Goal: Transaction & Acquisition: Book appointment/travel/reservation

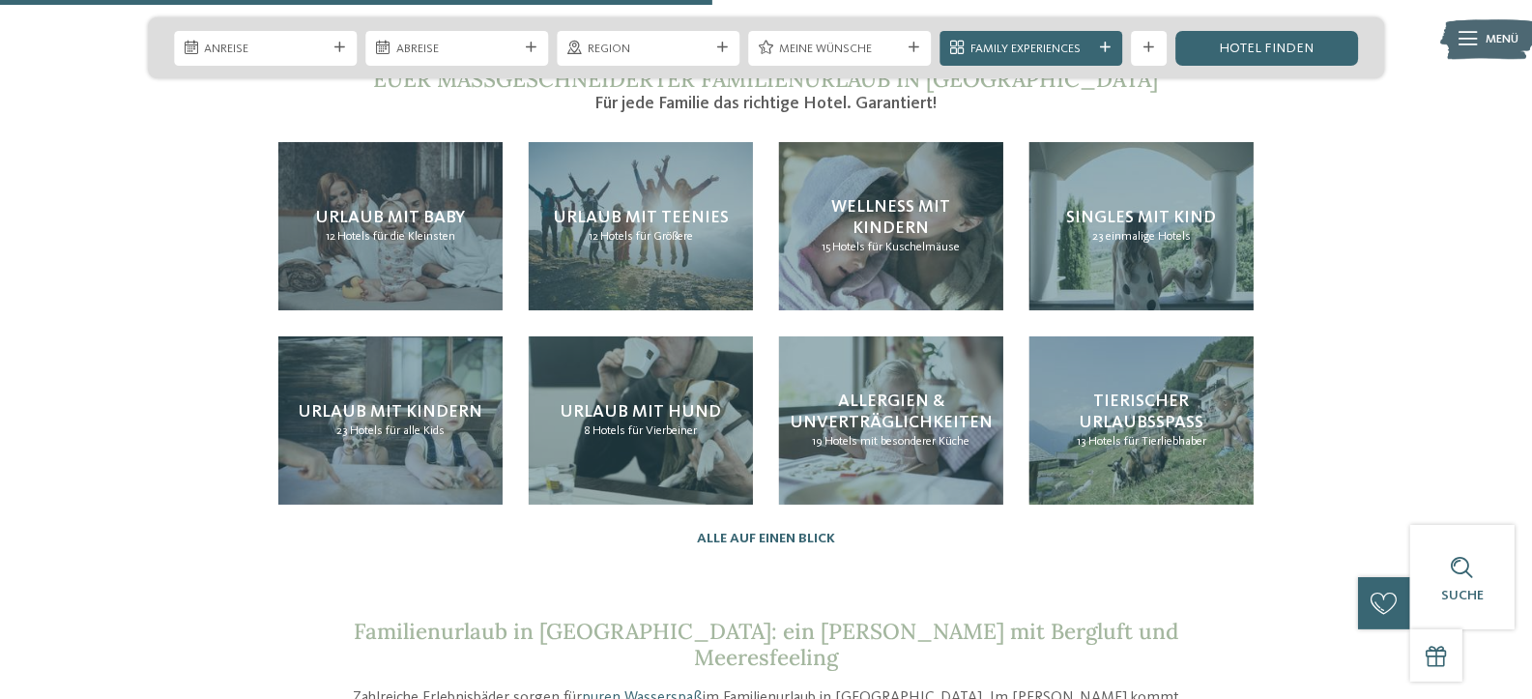
scroll to position [2286, 0]
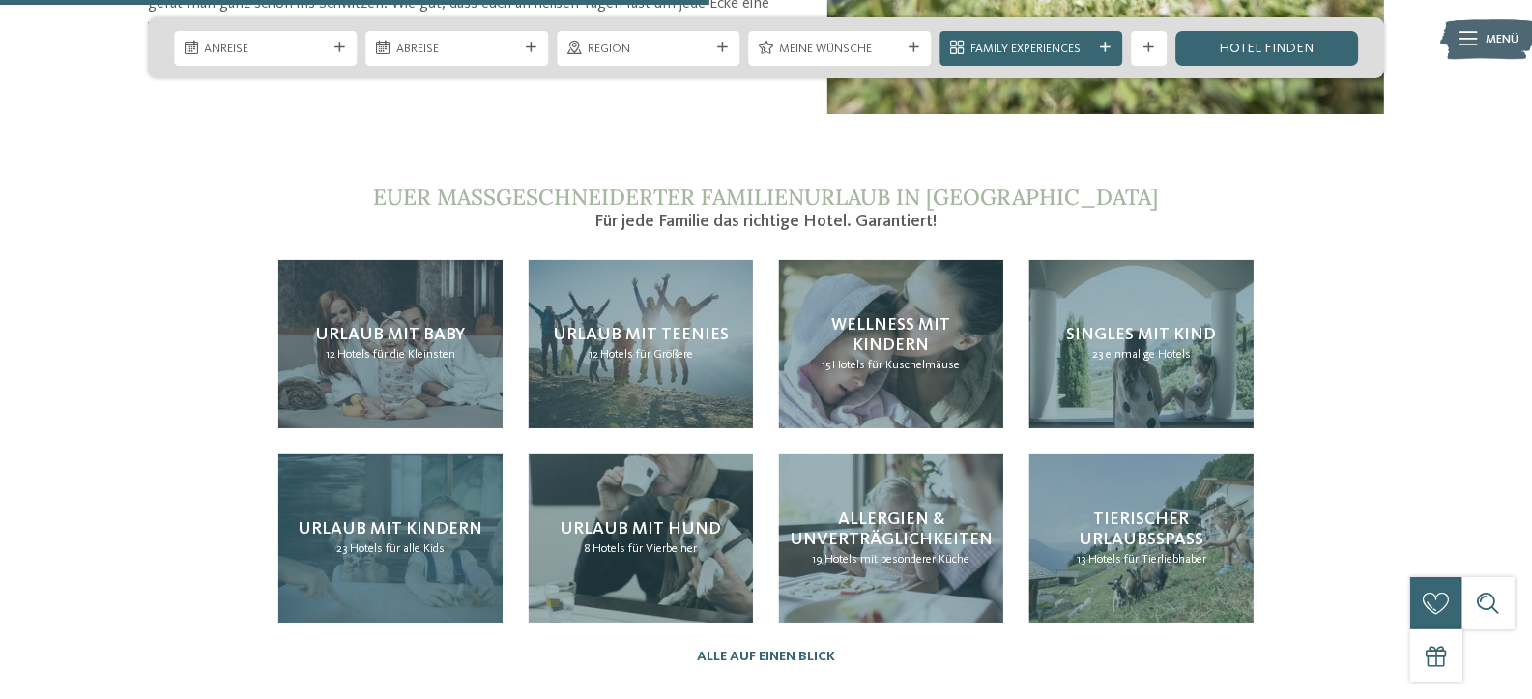
click at [416, 542] on span "Hotels für alle Kids" at bounding box center [397, 548] width 95 height 13
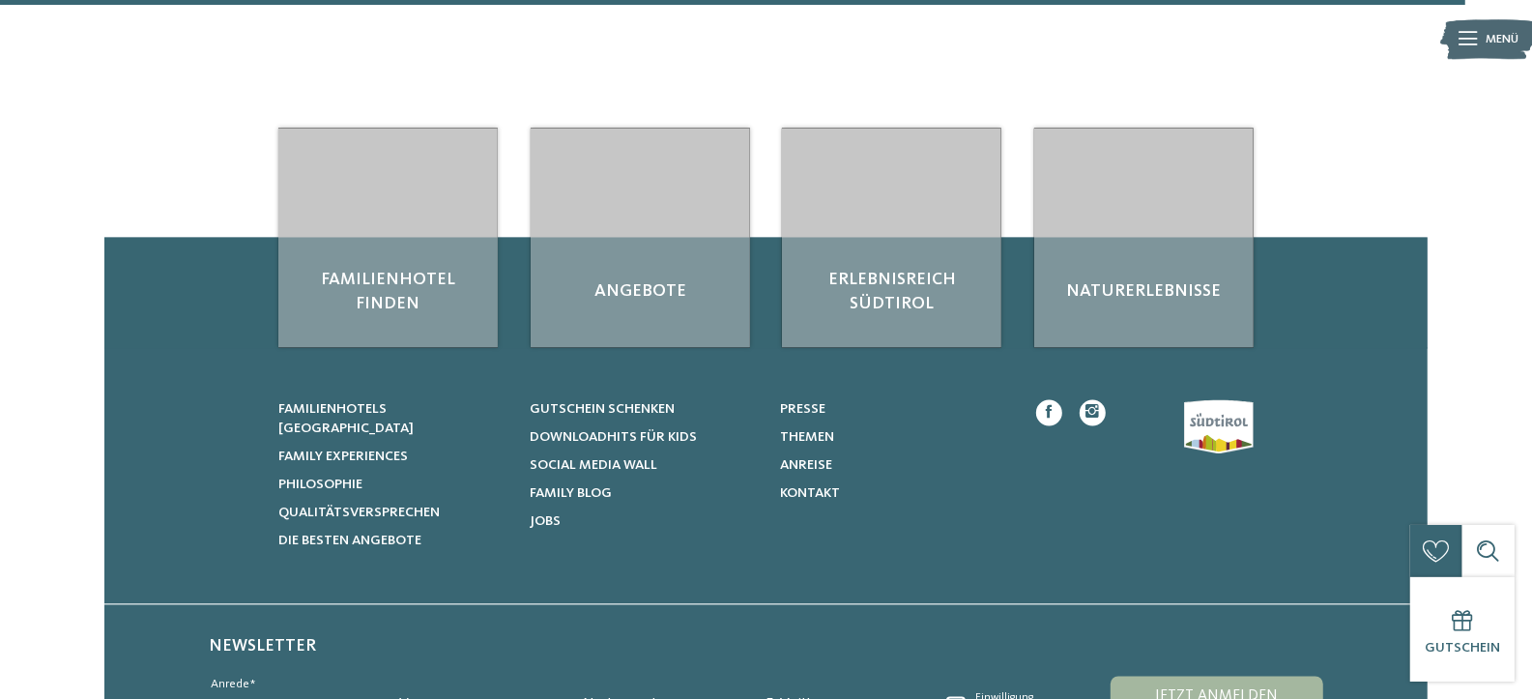
scroll to position [2969, 0]
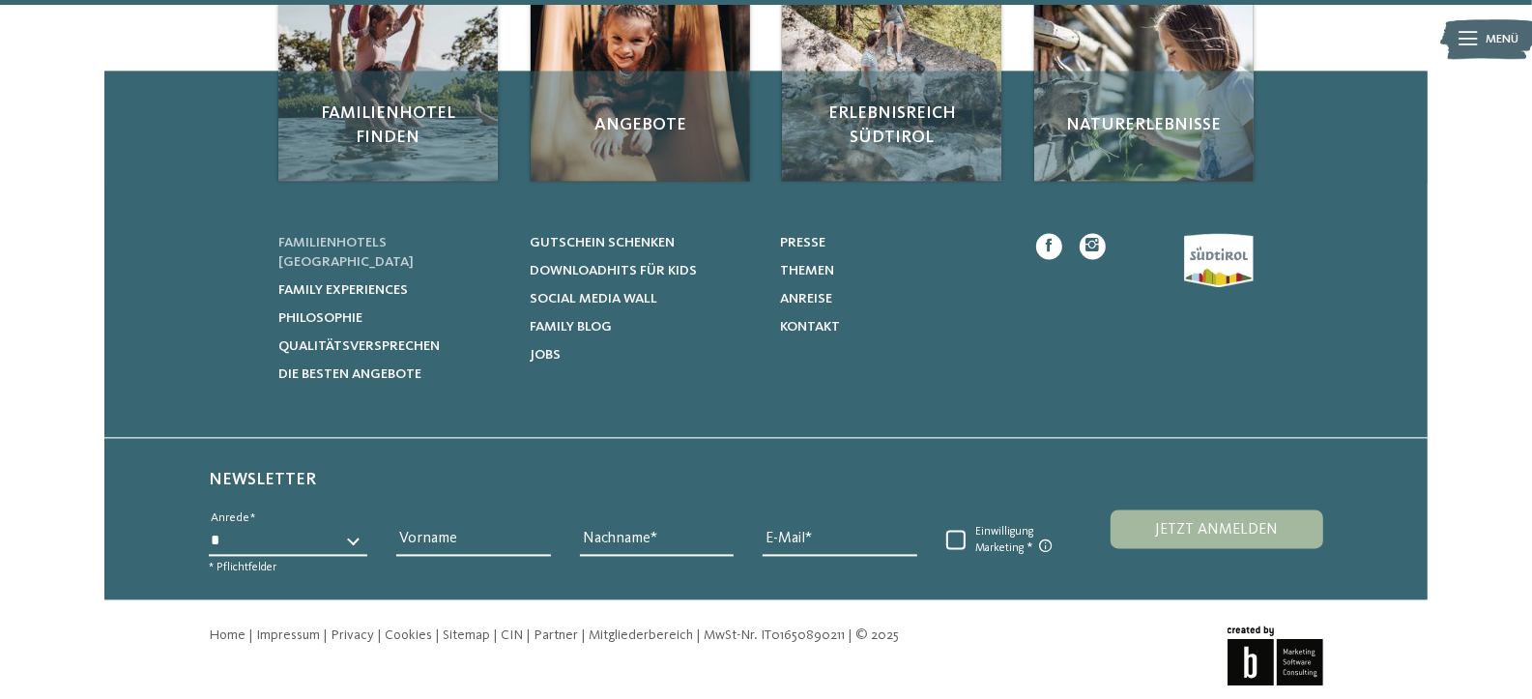
click at [395, 236] on span "Familienhotels [GEOGRAPHIC_DATA]" at bounding box center [345, 252] width 135 height 33
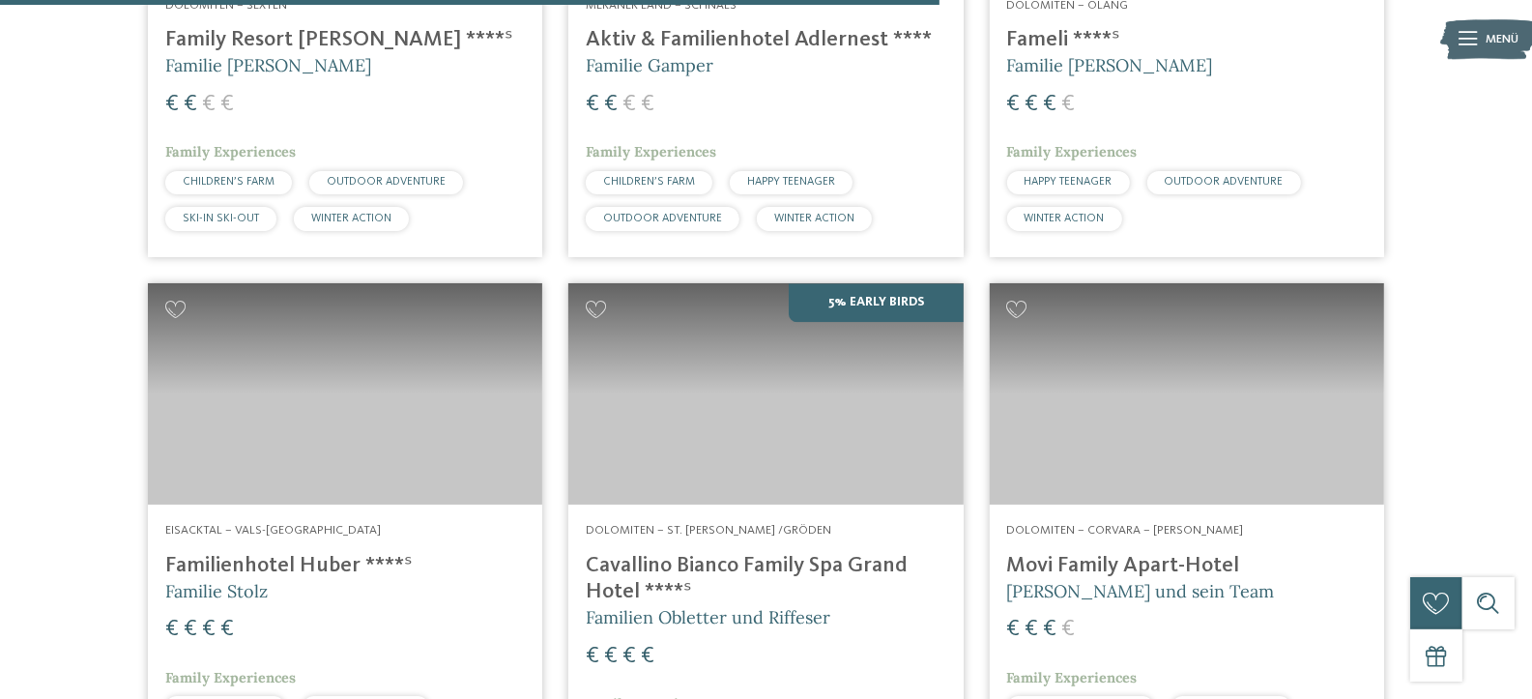
scroll to position [3640, 0]
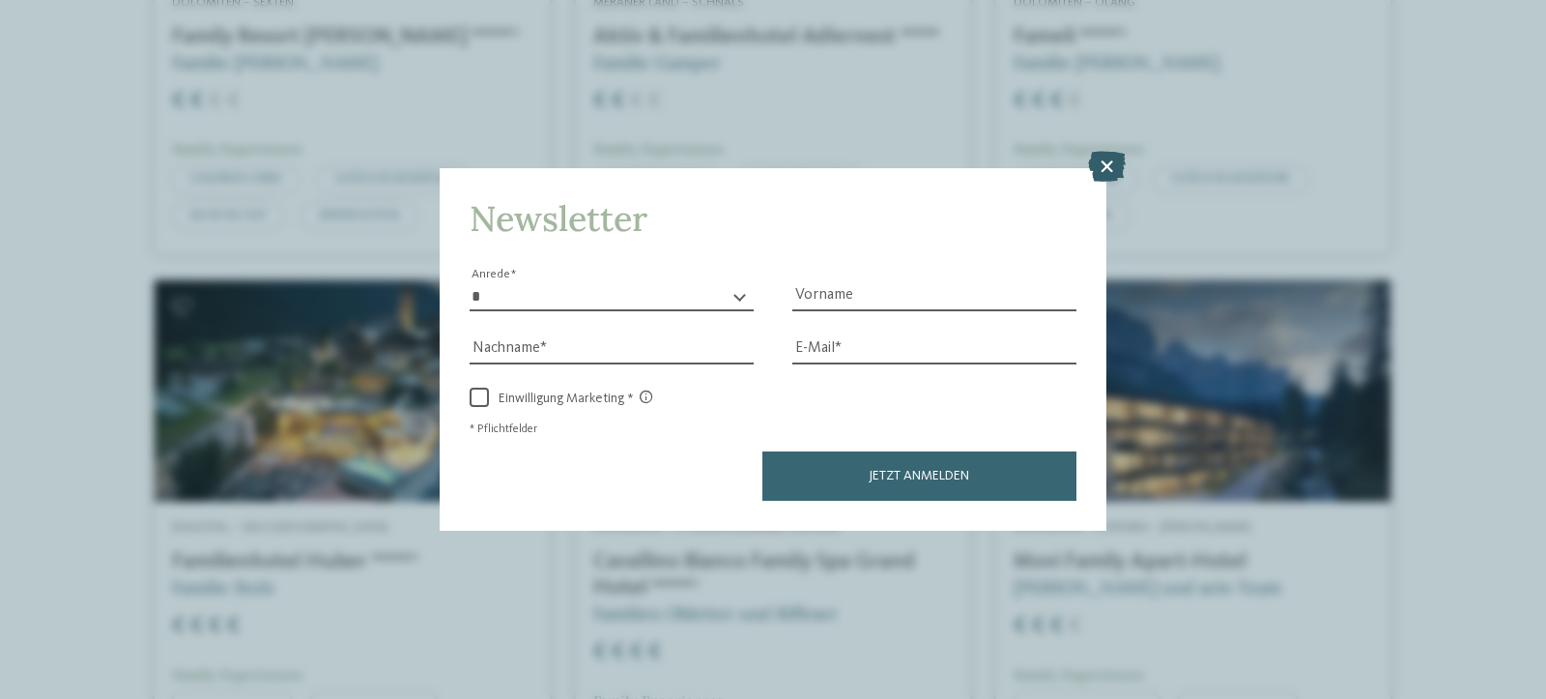
click at [1105, 171] on icon at bounding box center [1107, 166] width 38 height 31
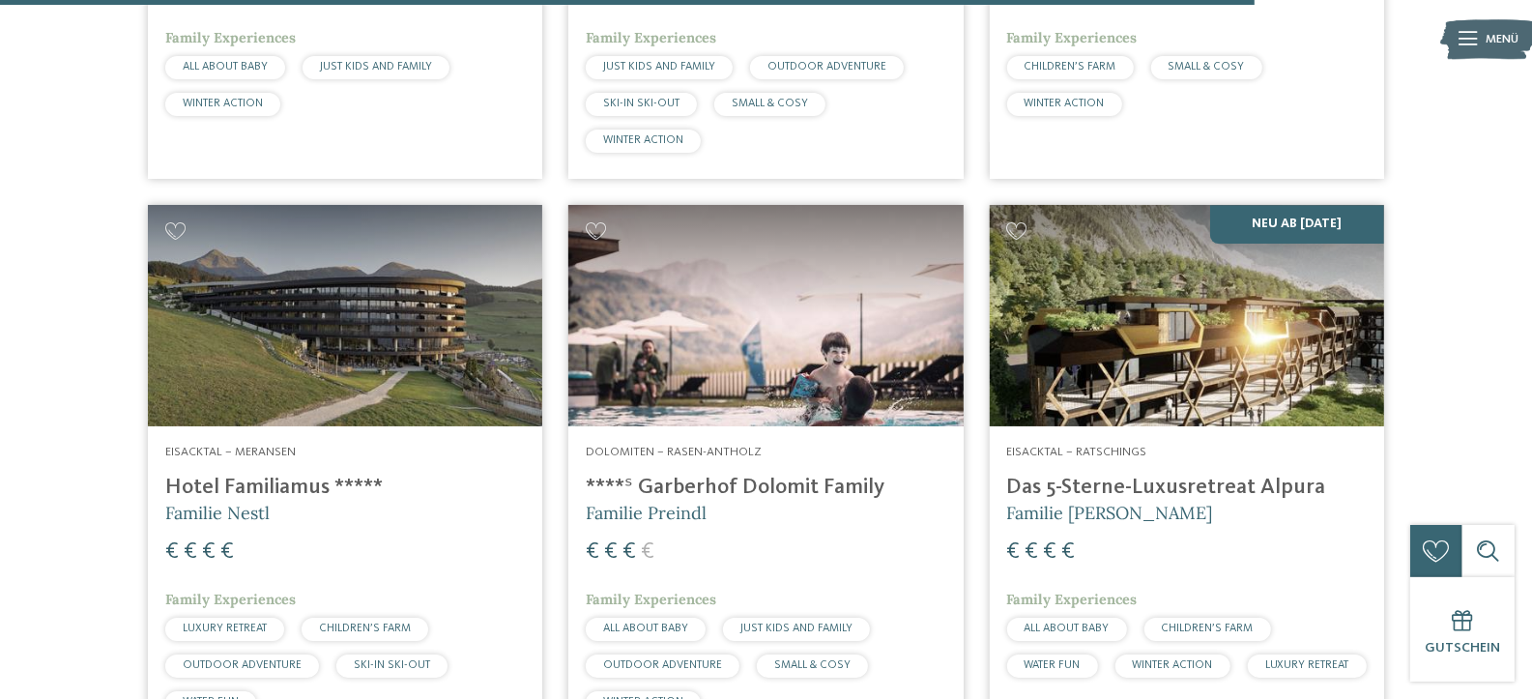
scroll to position [4864, 0]
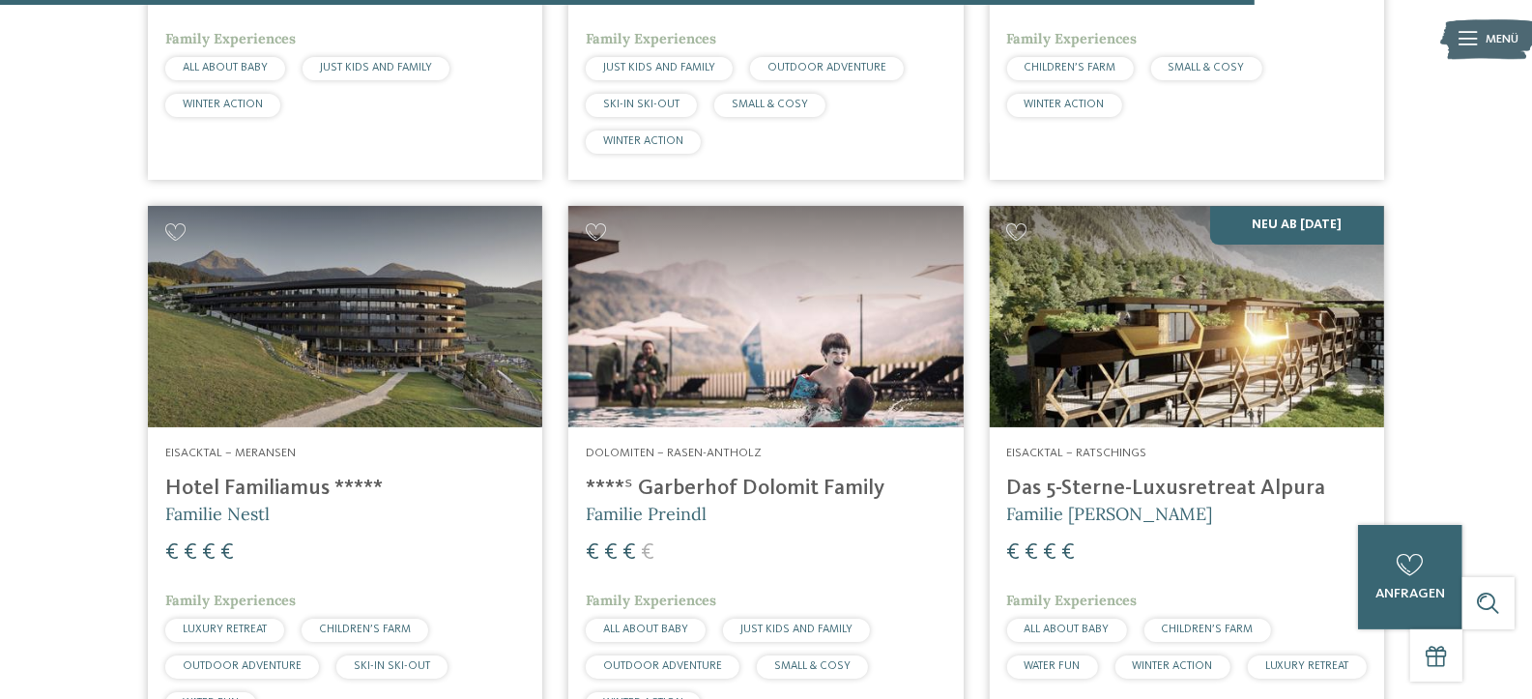
click at [1244, 330] on img at bounding box center [1187, 317] width 394 height 222
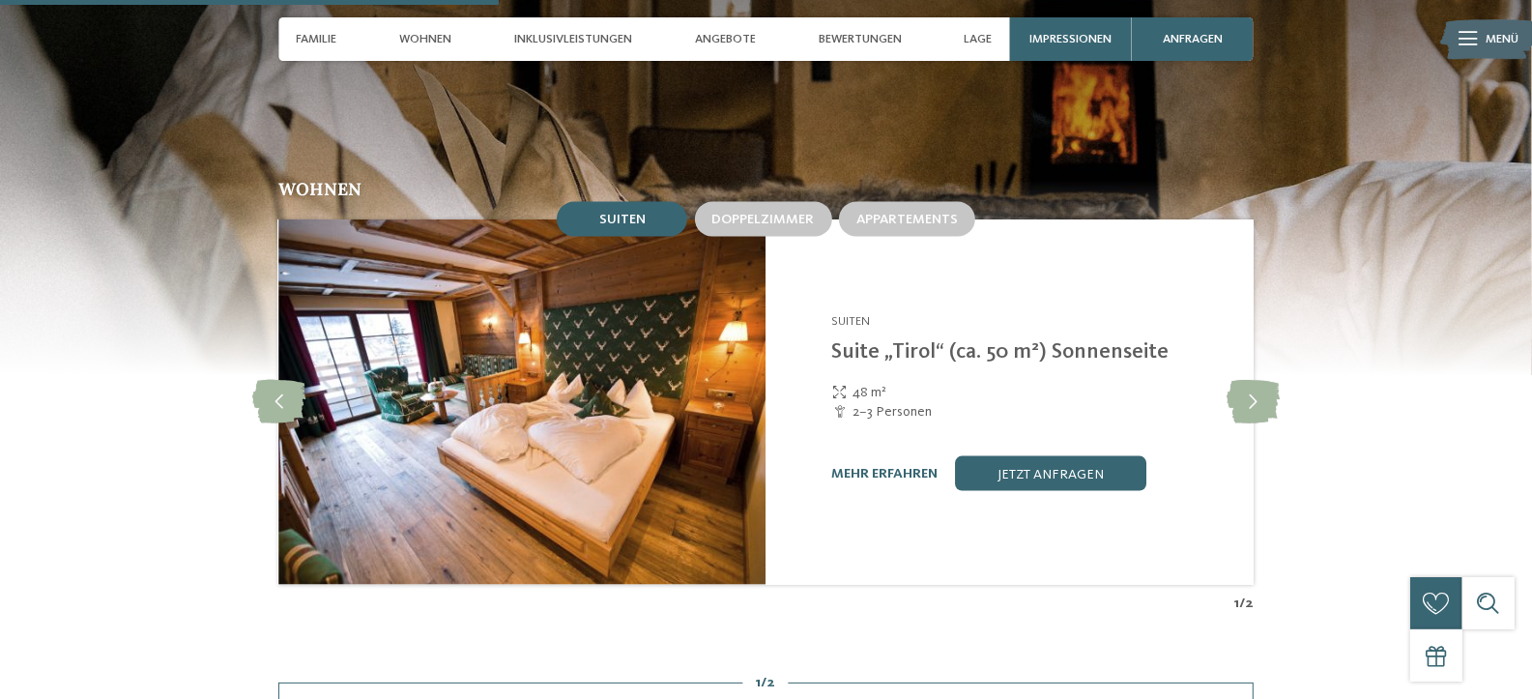
scroll to position [2126, 0]
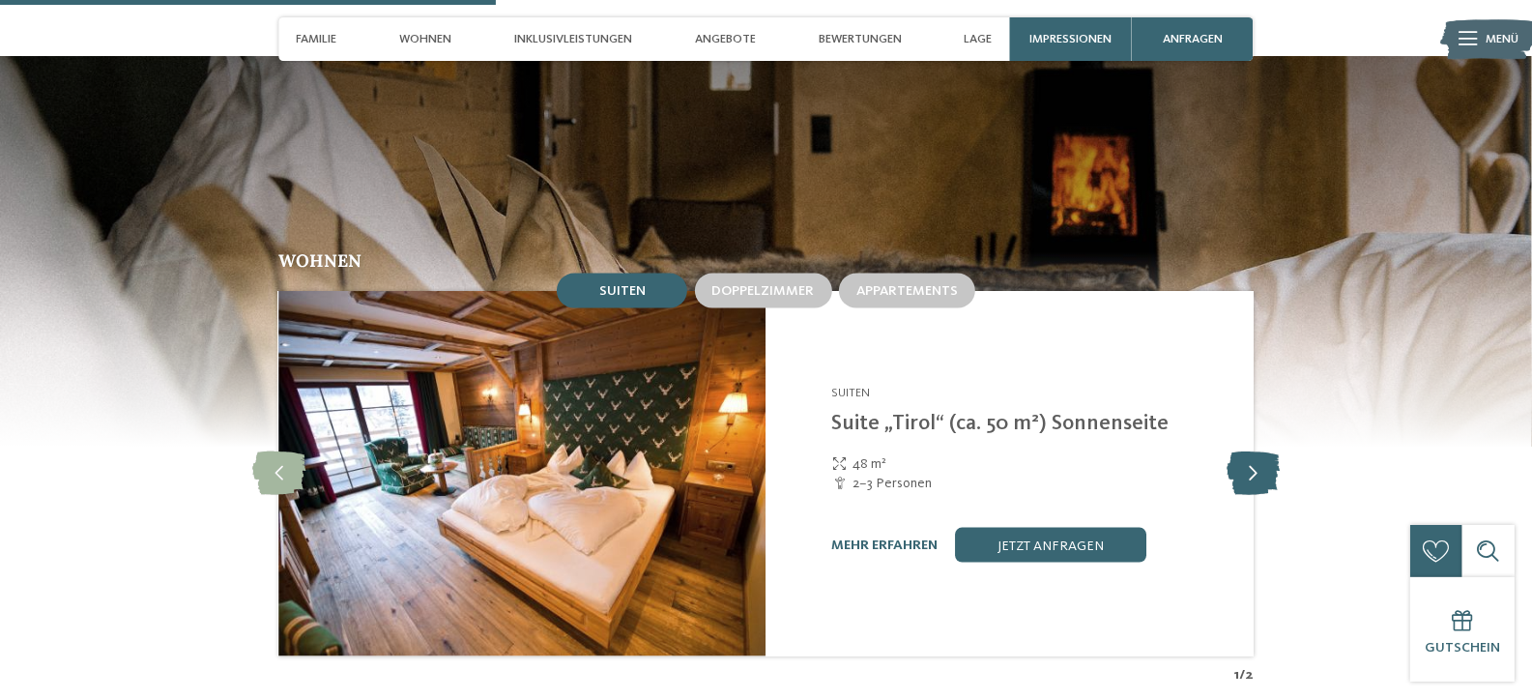
click at [1254, 460] on icon at bounding box center [1252, 473] width 53 height 43
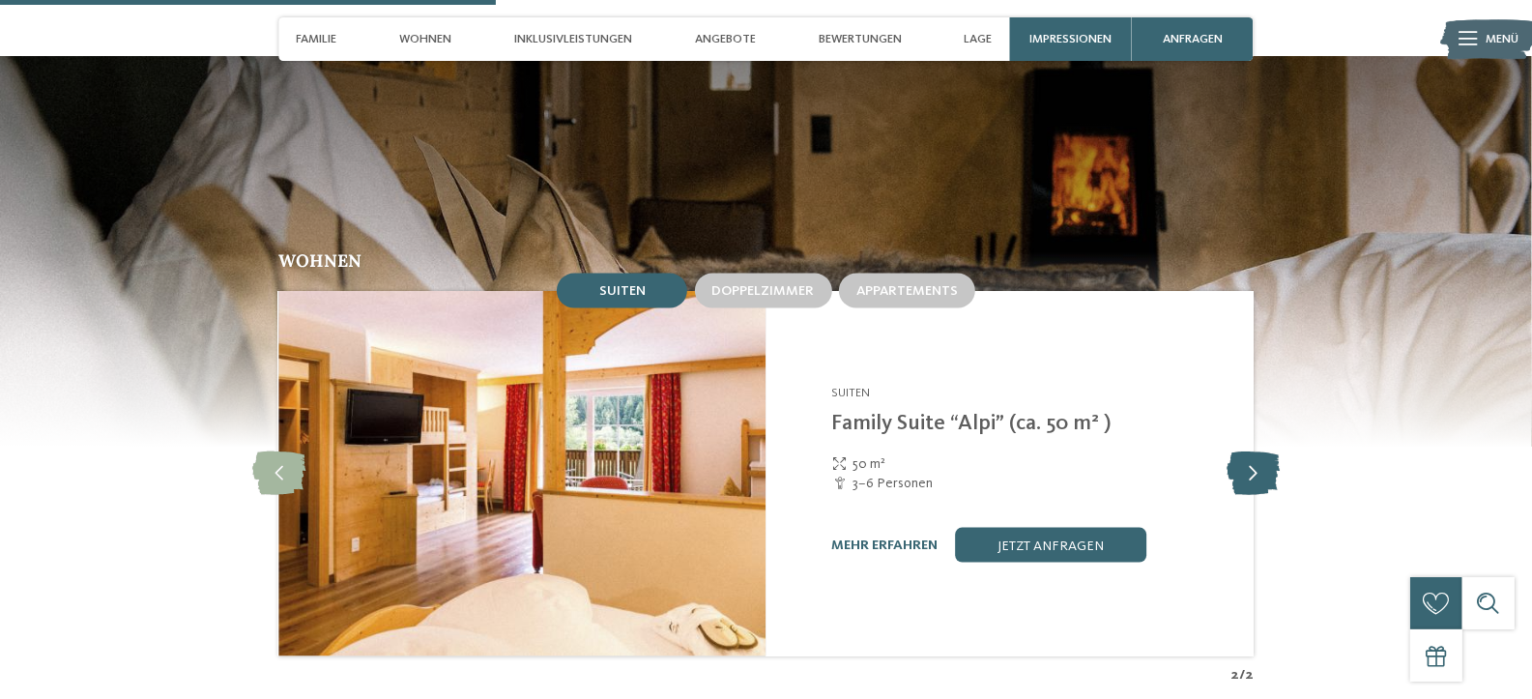
click at [1254, 460] on icon at bounding box center [1252, 473] width 53 height 43
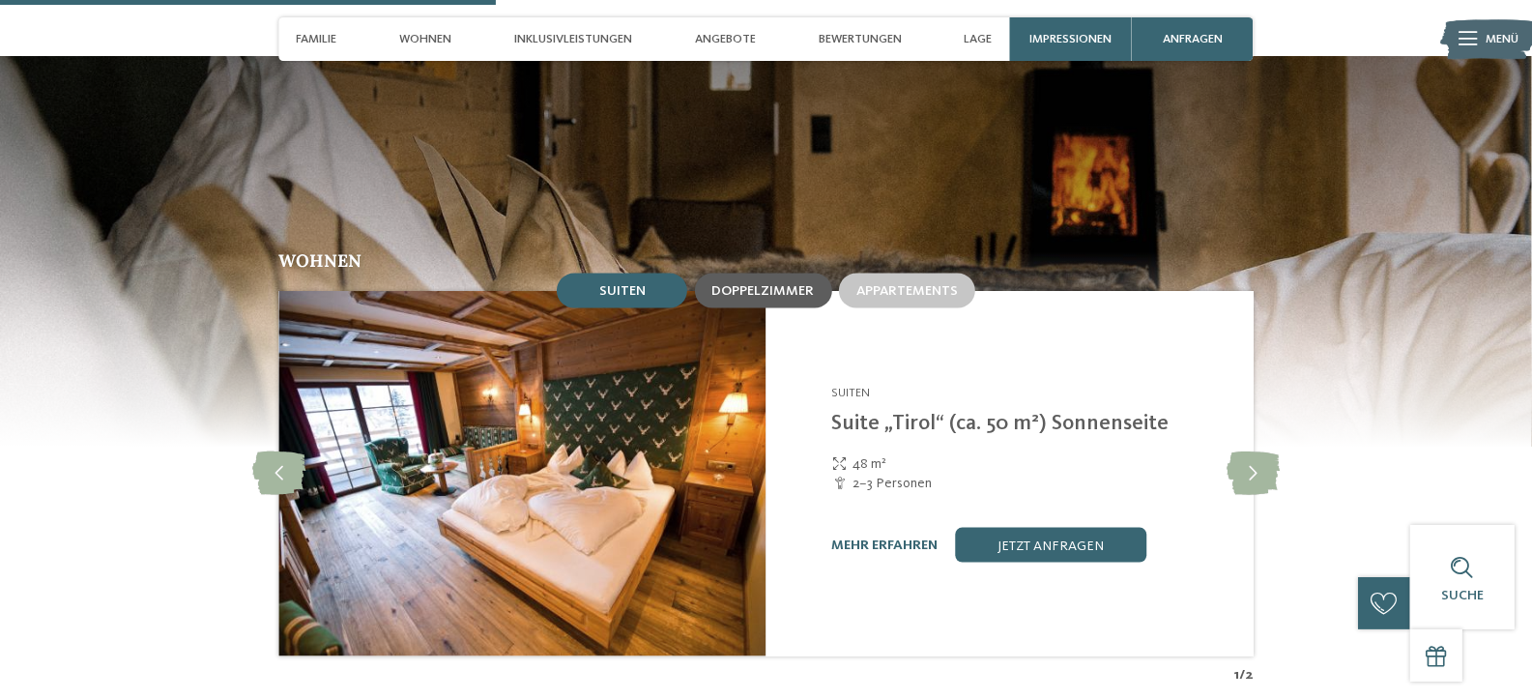
click at [748, 284] on span "Doppelzimmer" at bounding box center [763, 291] width 102 height 14
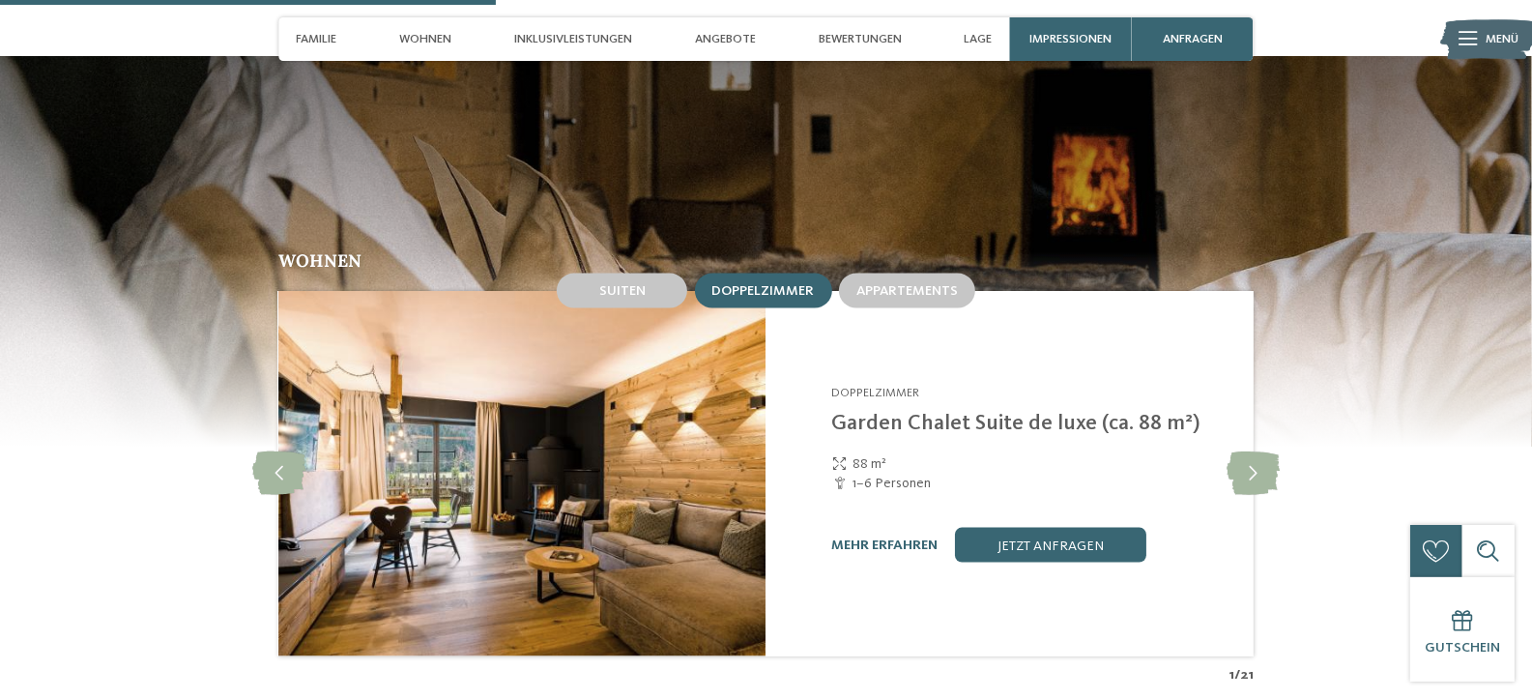
click at [666, 455] on img at bounding box center [521, 473] width 487 height 365
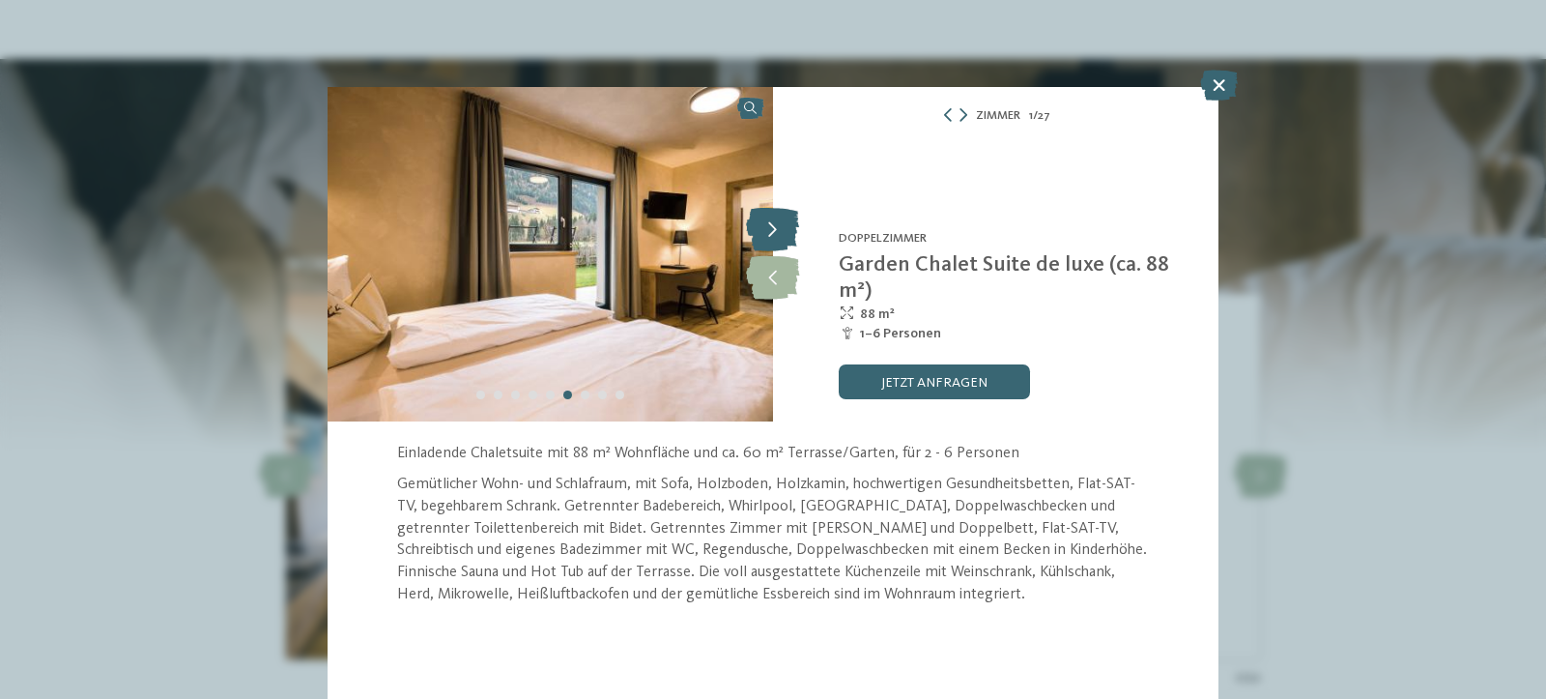
click at [773, 233] on icon at bounding box center [772, 230] width 53 height 43
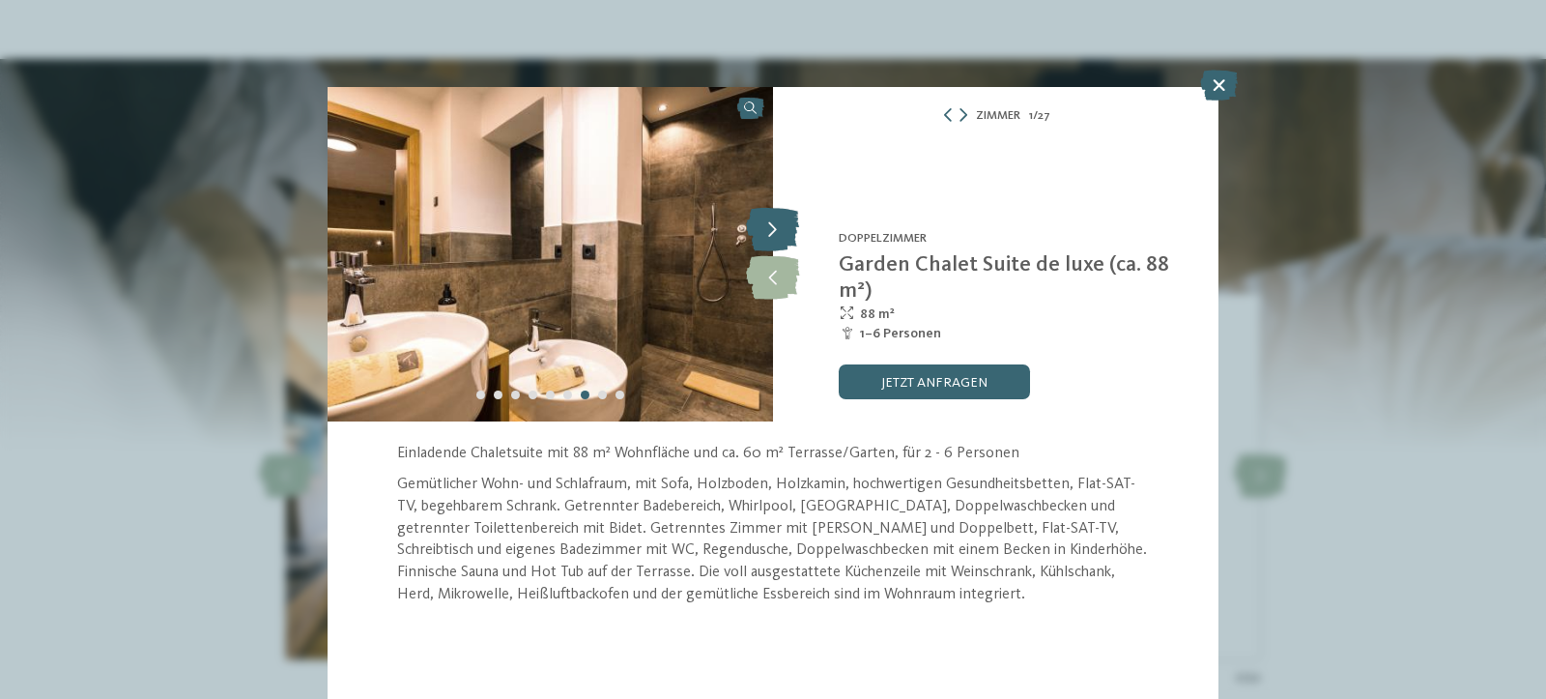
click at [773, 233] on icon at bounding box center [772, 230] width 53 height 43
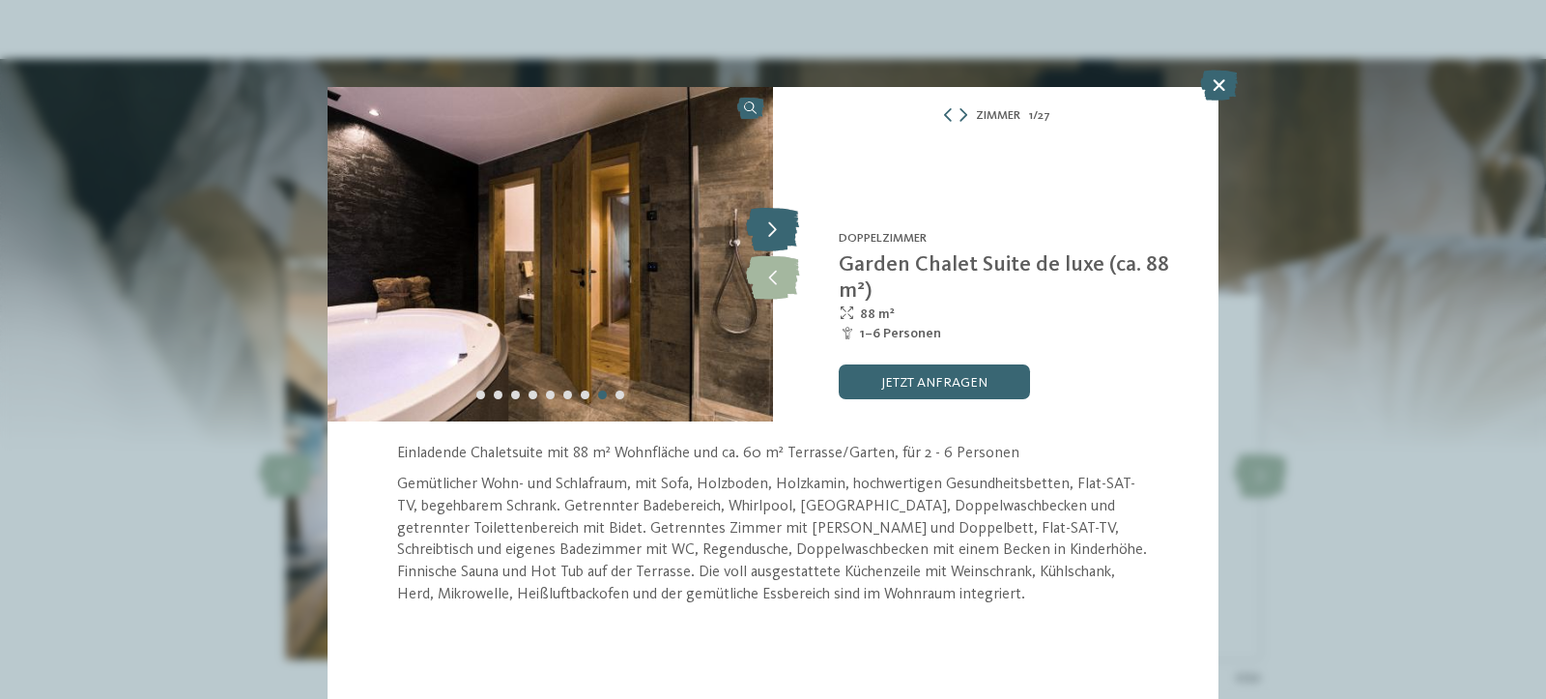
click at [773, 233] on icon at bounding box center [772, 230] width 53 height 43
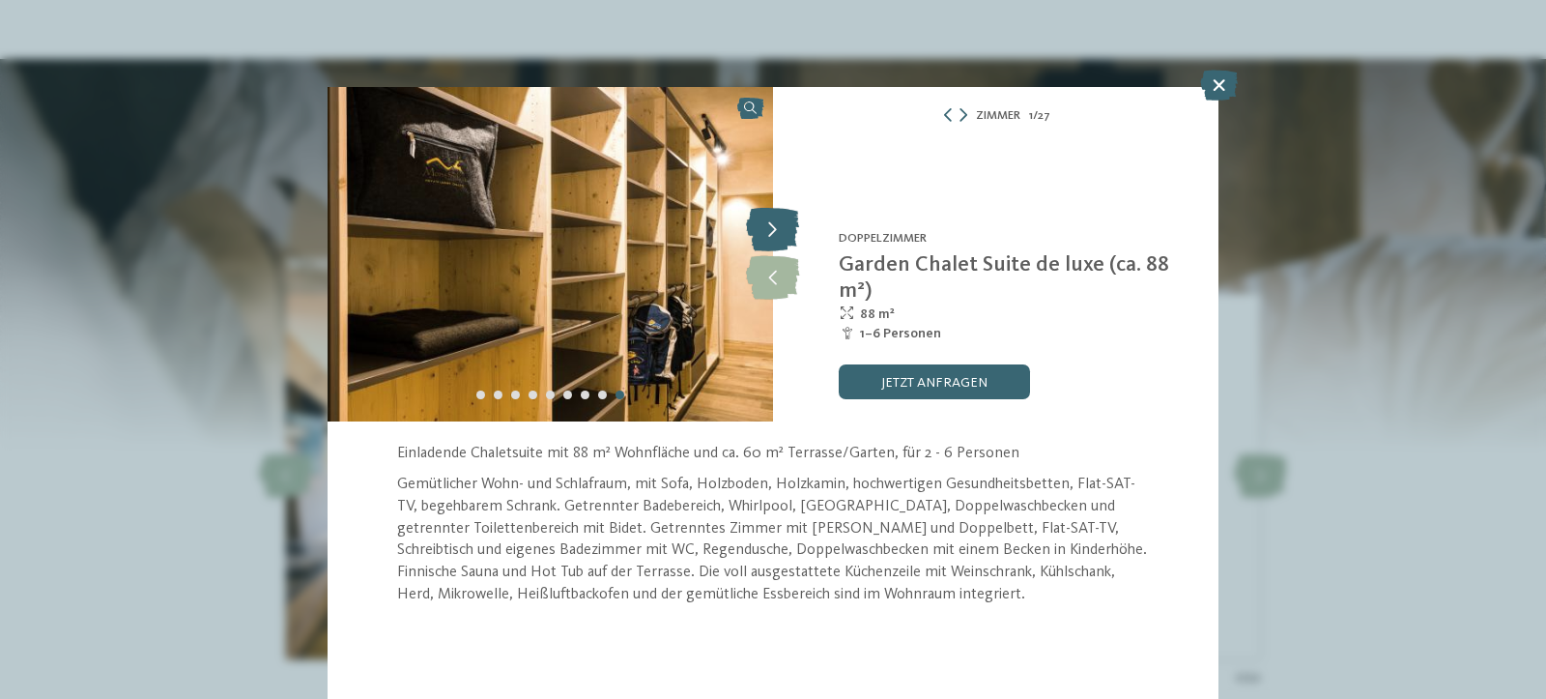
click at [773, 233] on icon at bounding box center [772, 230] width 53 height 43
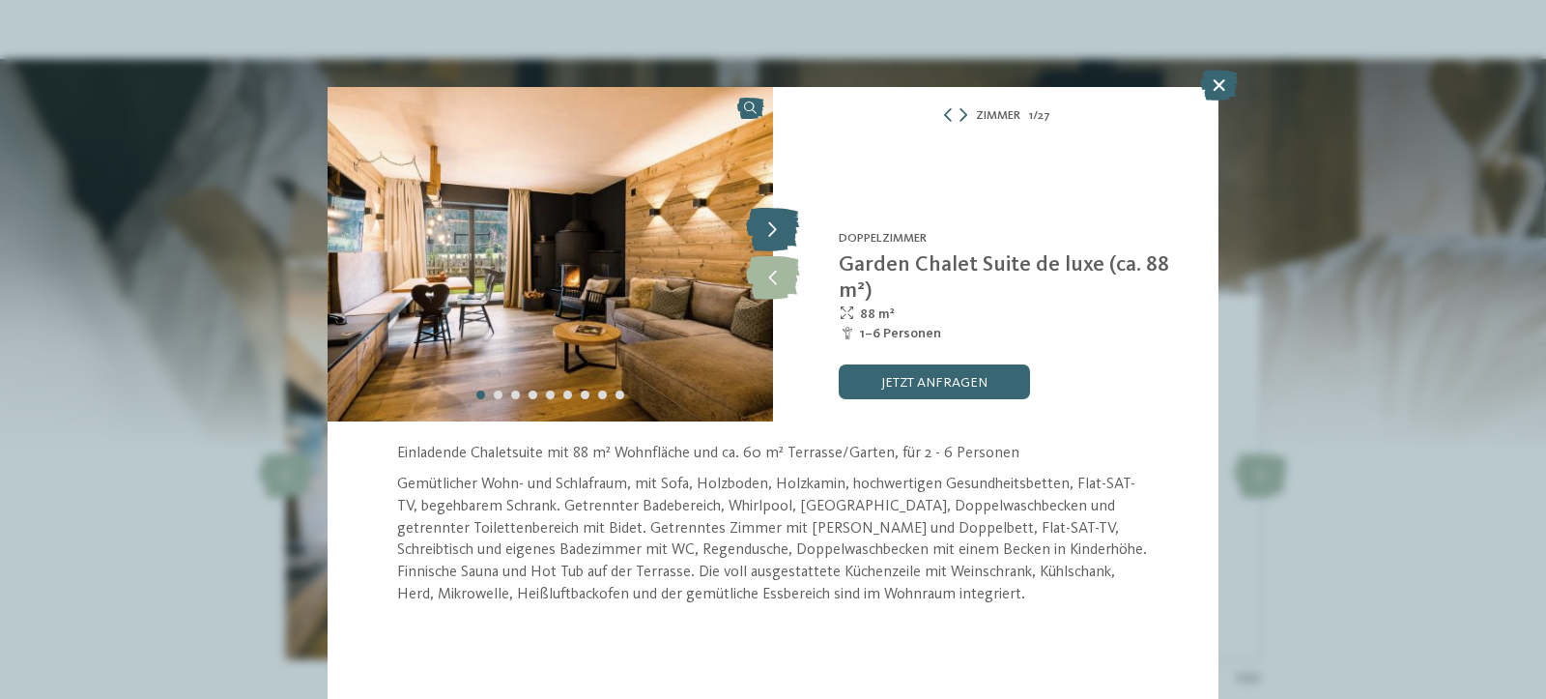
click at [773, 233] on icon at bounding box center [772, 230] width 53 height 43
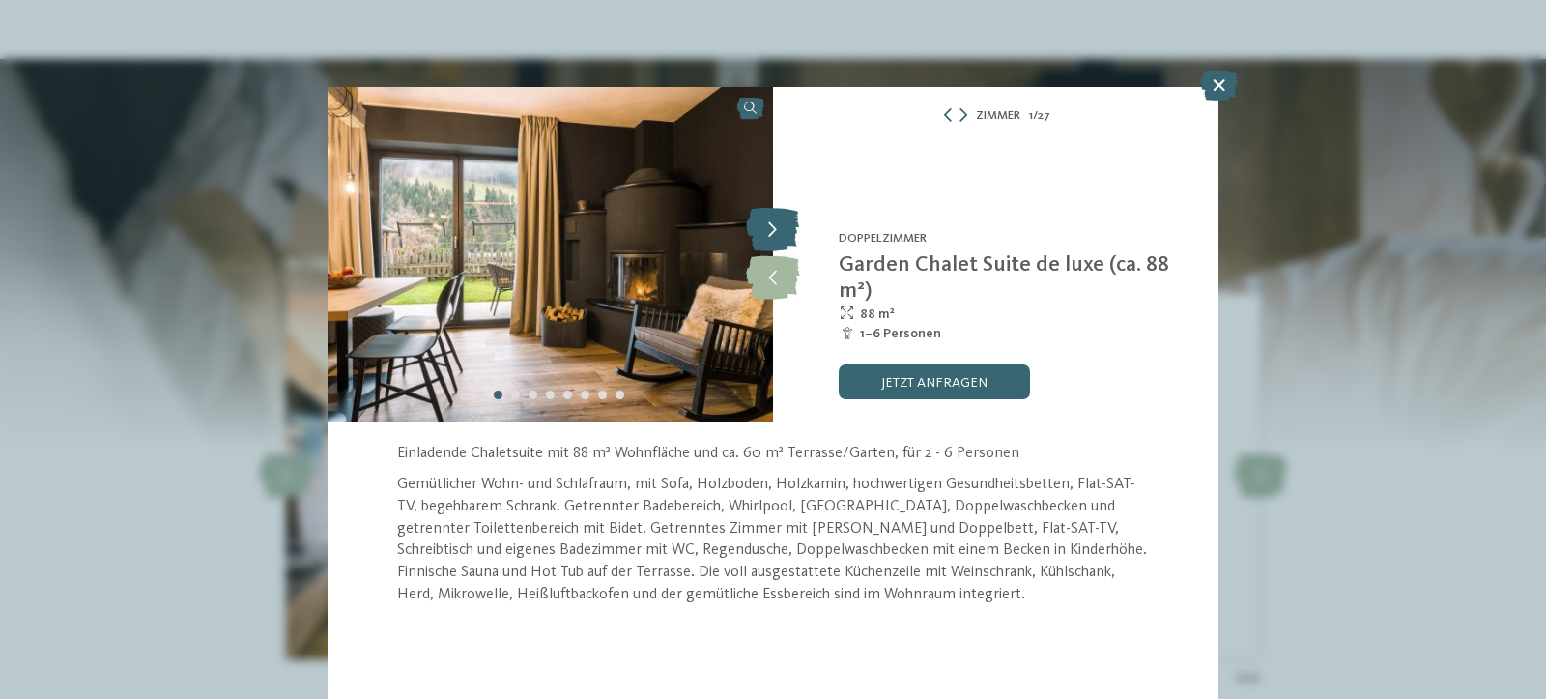
click at [773, 233] on icon at bounding box center [772, 230] width 53 height 43
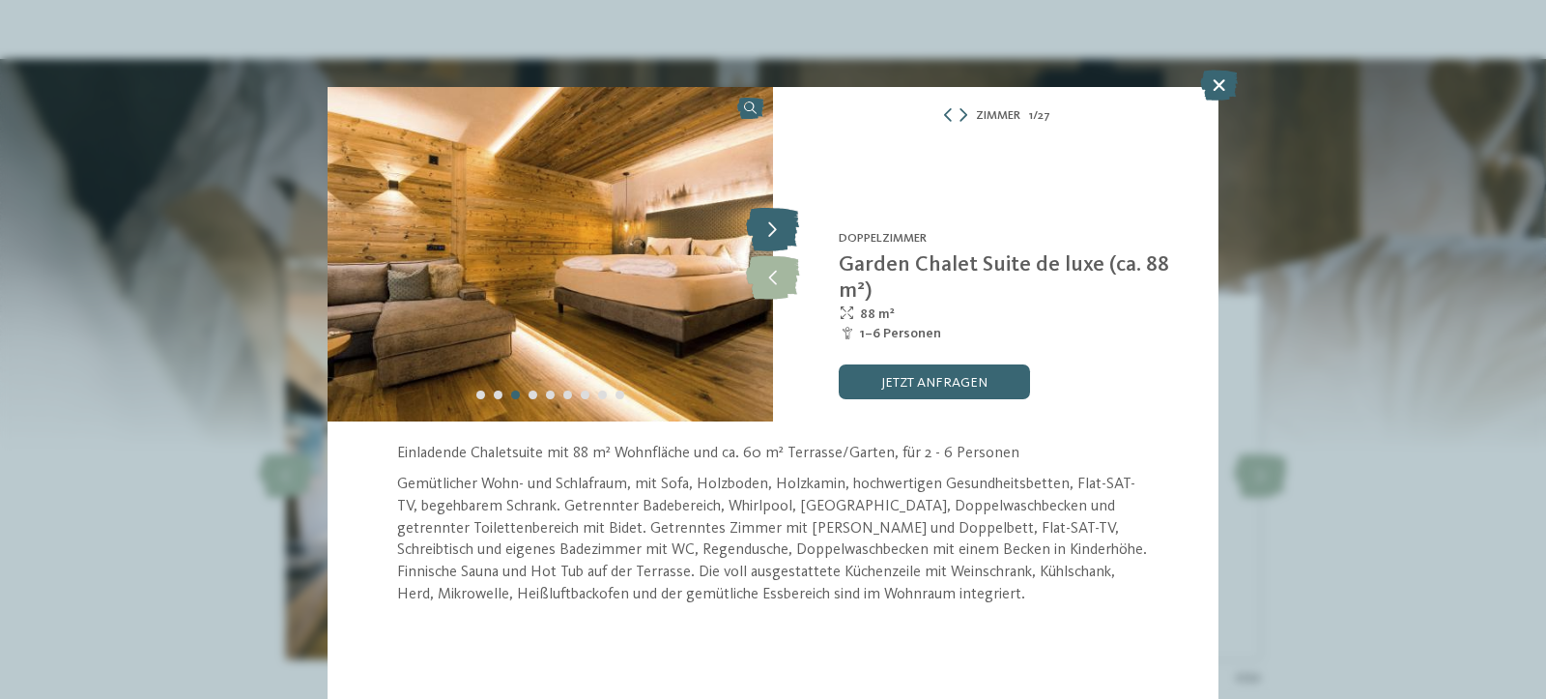
click at [773, 233] on icon at bounding box center [772, 230] width 53 height 43
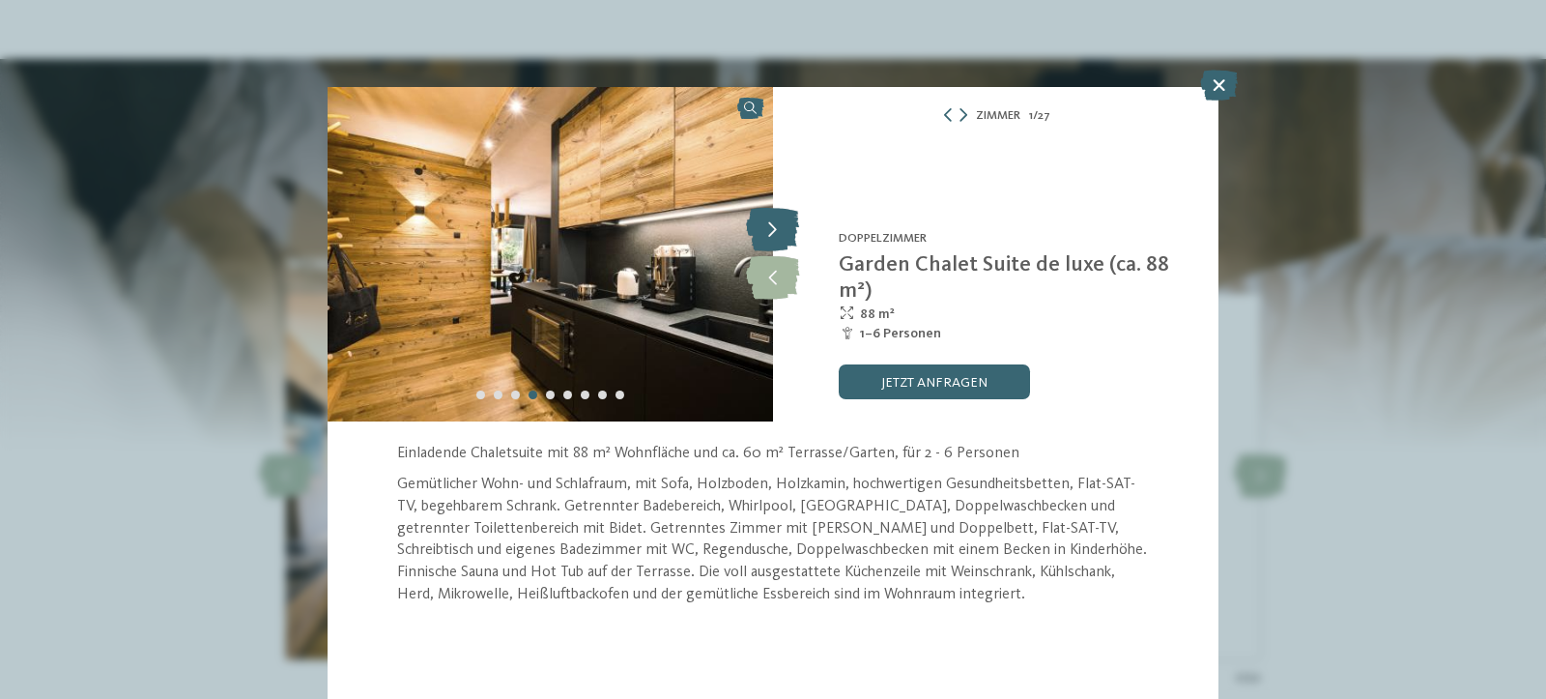
click at [773, 233] on icon at bounding box center [772, 230] width 53 height 43
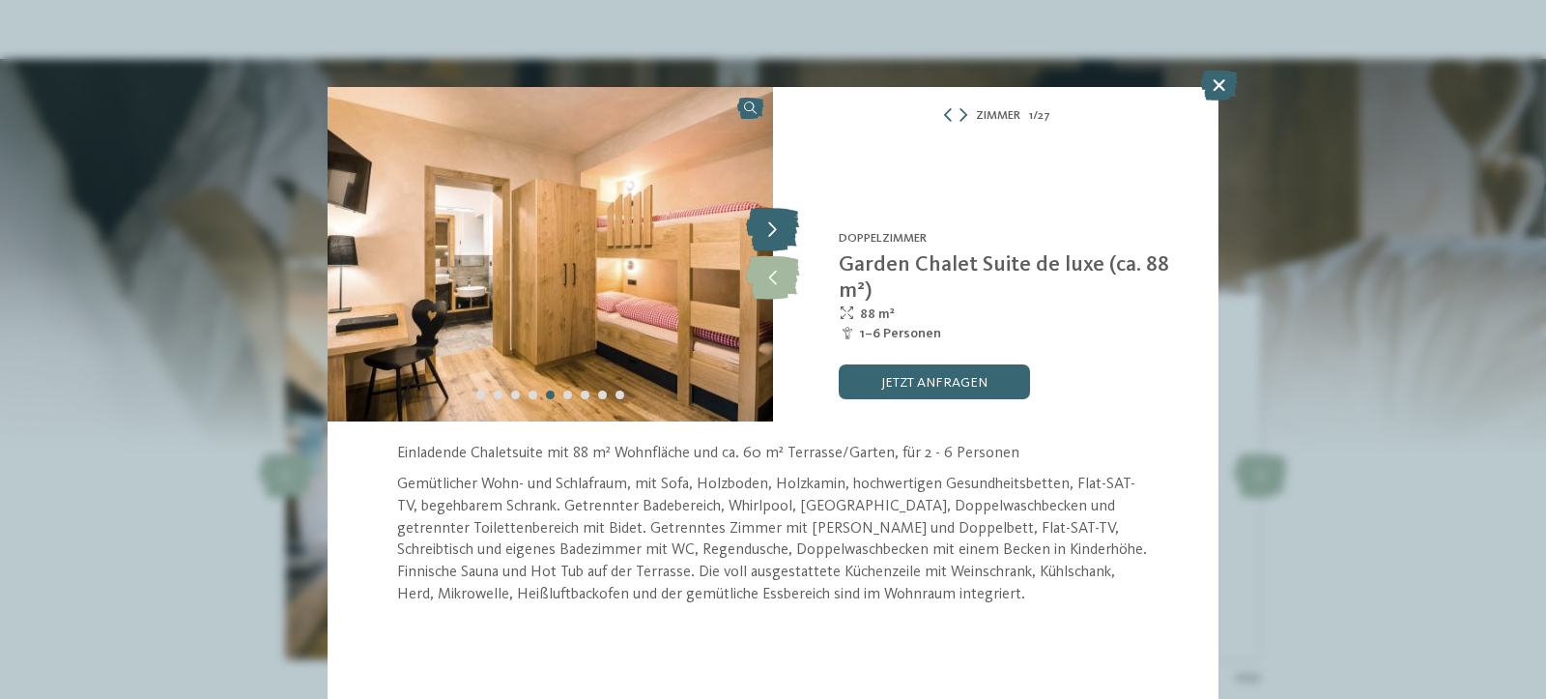
click at [773, 233] on icon at bounding box center [772, 230] width 53 height 43
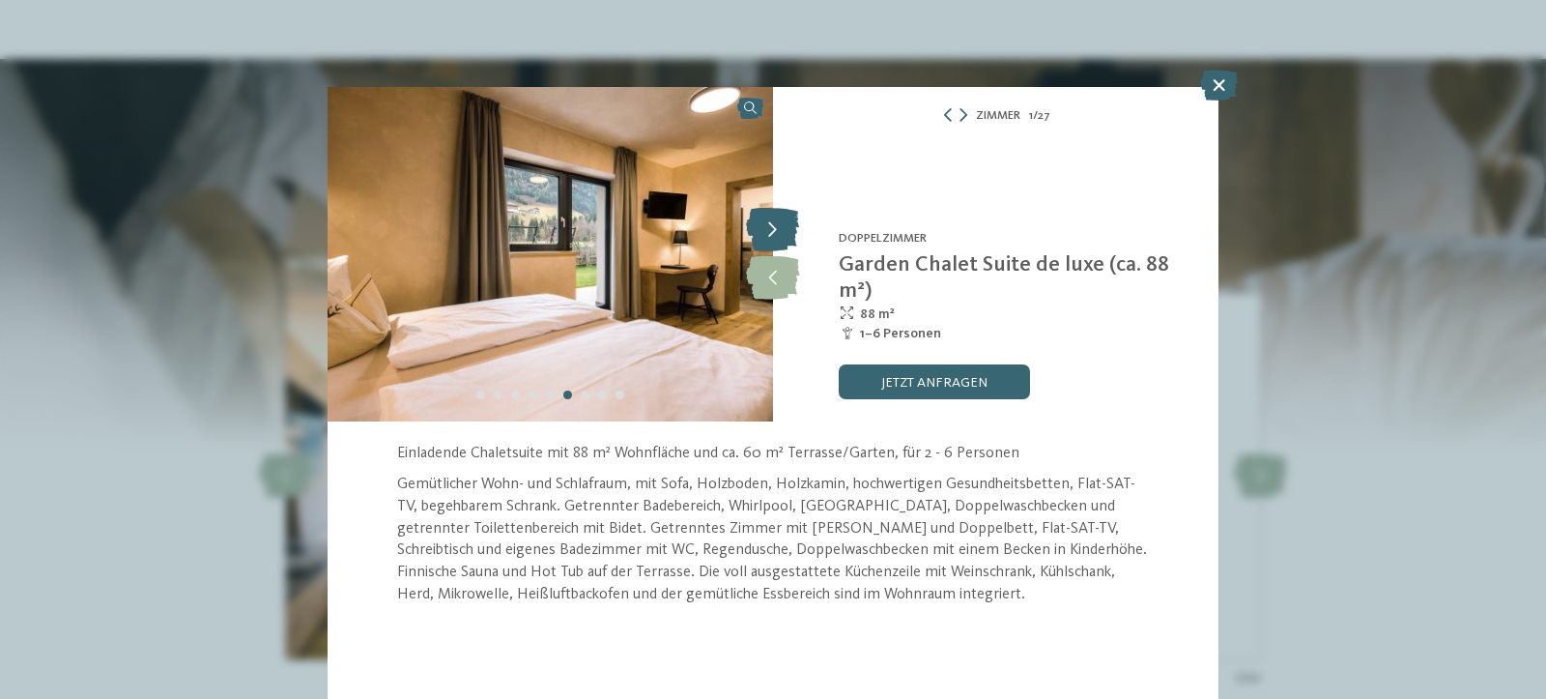
click at [773, 233] on icon at bounding box center [772, 230] width 53 height 43
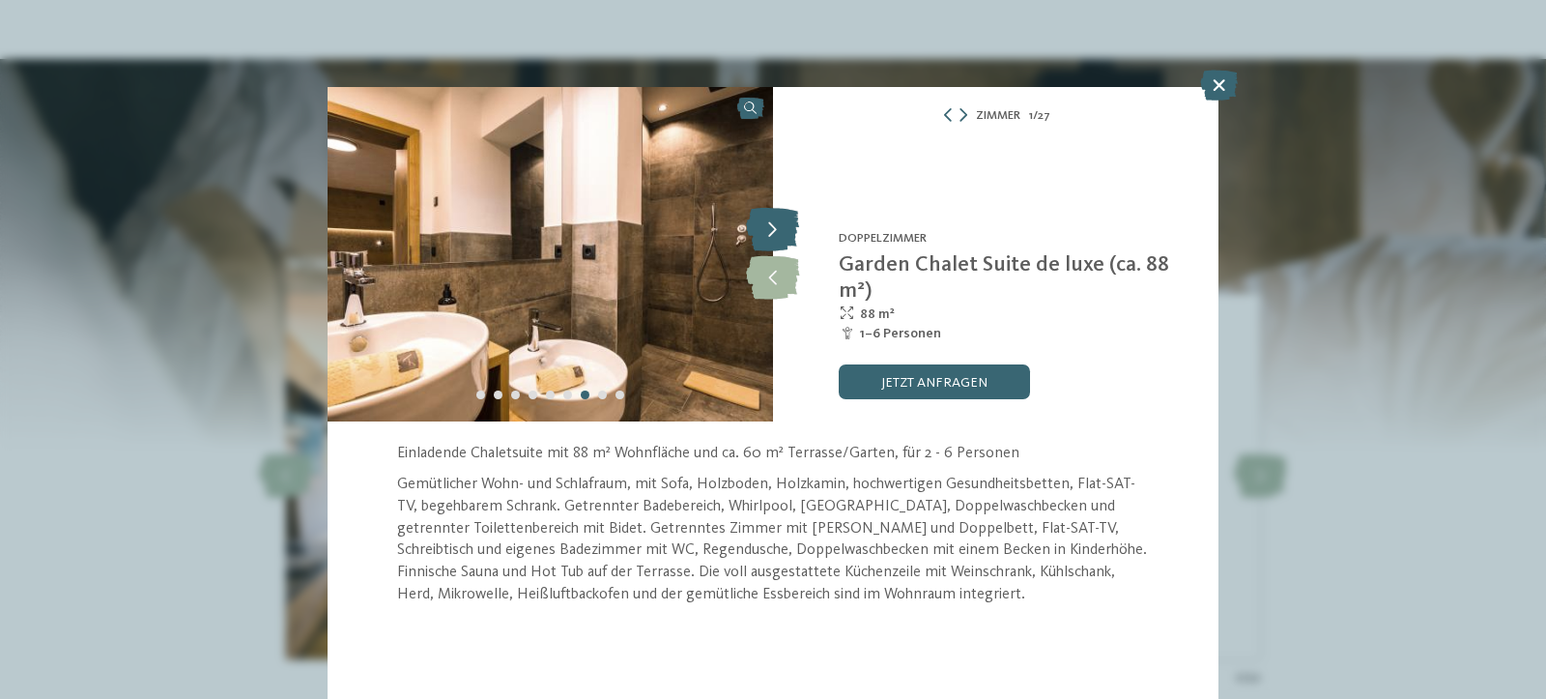
click at [773, 233] on icon at bounding box center [772, 230] width 53 height 43
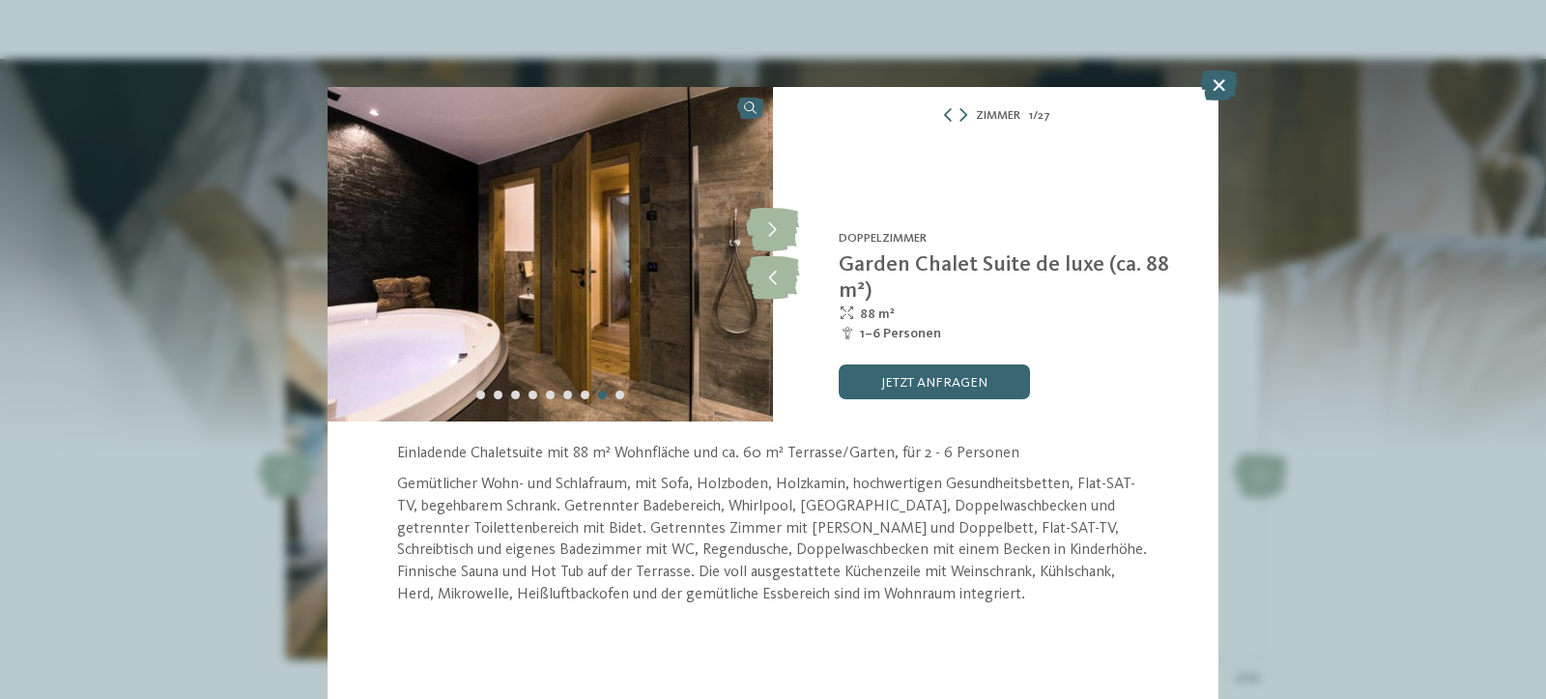
click at [1218, 80] on icon at bounding box center [1219, 85] width 38 height 31
